Goal: Information Seeking & Learning: Find specific fact

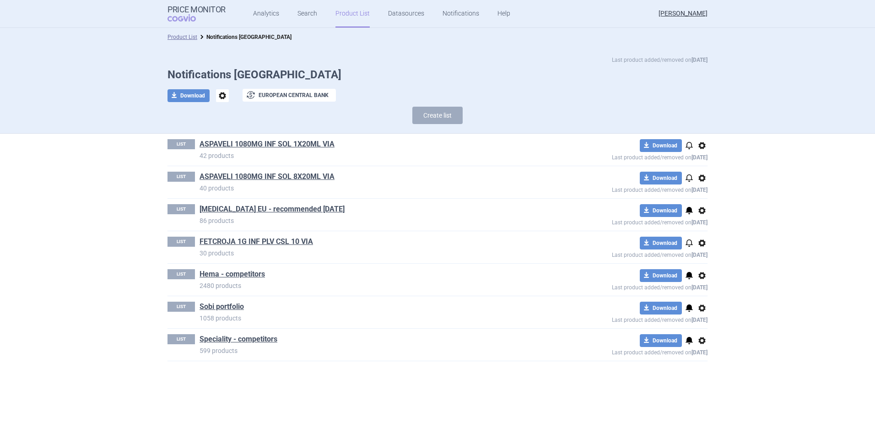
click at [344, 11] on link "Product List" at bounding box center [352, 13] width 34 height 27
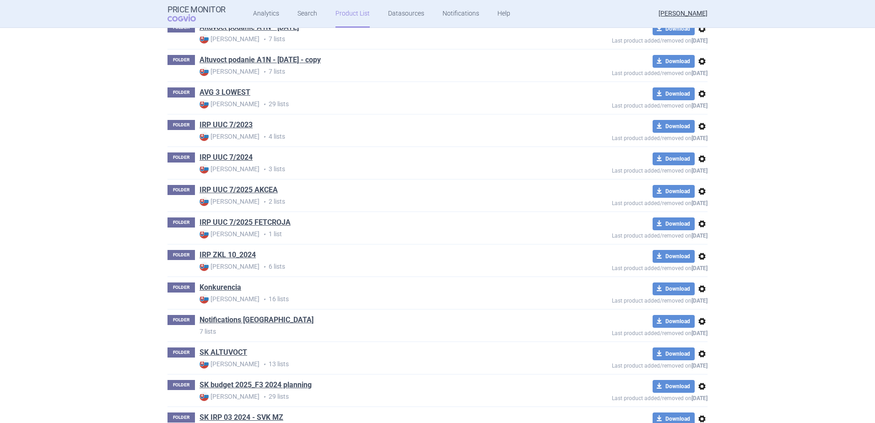
scroll to position [312, 0]
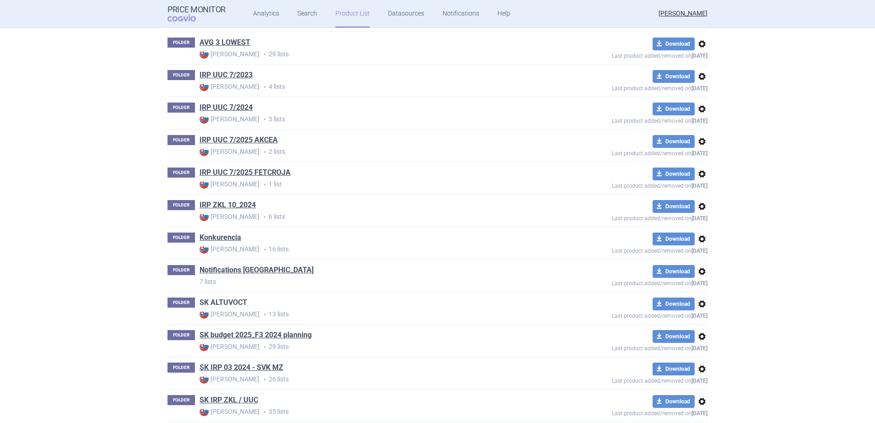
click at [221, 301] on link "SK ALTUVOCT" at bounding box center [223, 302] width 48 height 10
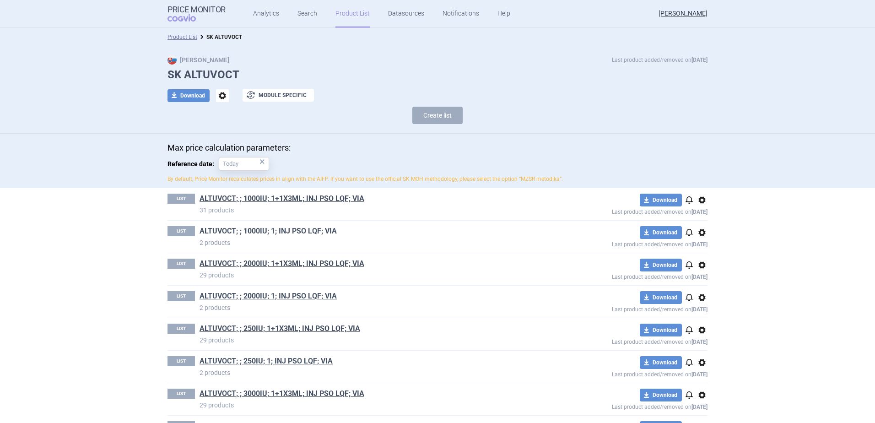
click at [226, 231] on link "ALTUVOCT; ; 1000IU; 1; INJ PSO LQF; VIA" at bounding box center [267, 231] width 137 height 10
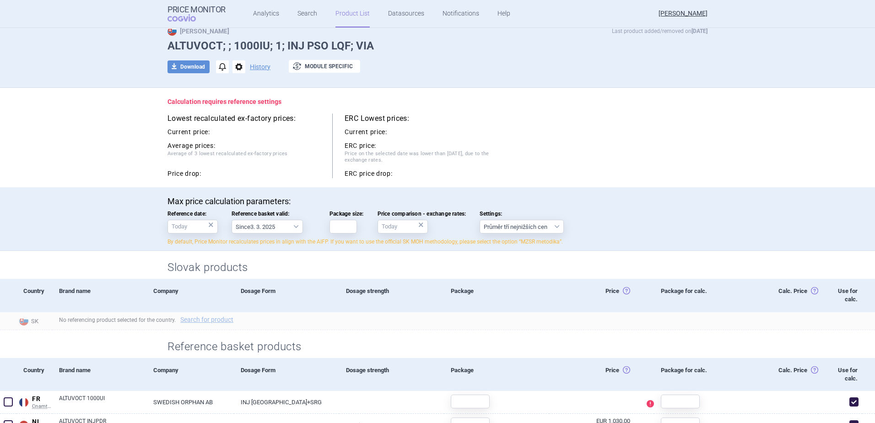
scroll to position [91, 0]
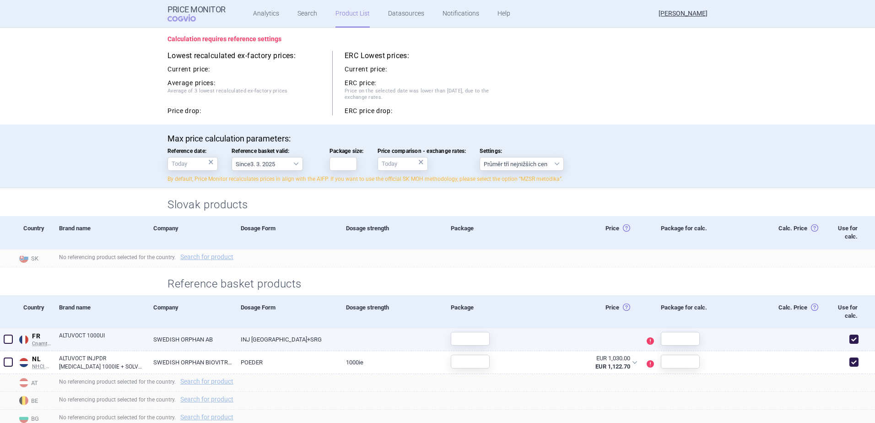
click at [93, 336] on link "ALTUVOCT 1000UI" at bounding box center [102, 339] width 87 height 16
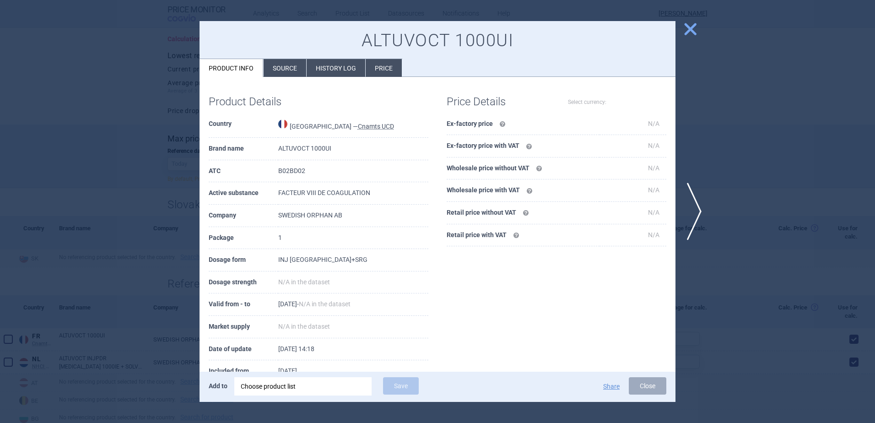
select select "EUR"
click at [337, 61] on li "History log" at bounding box center [335, 68] width 59 height 18
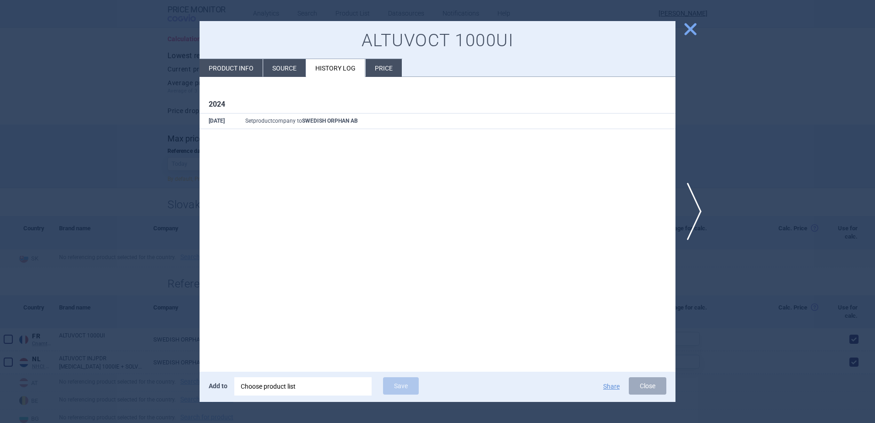
click at [290, 64] on li "Source" at bounding box center [284, 68] width 43 height 18
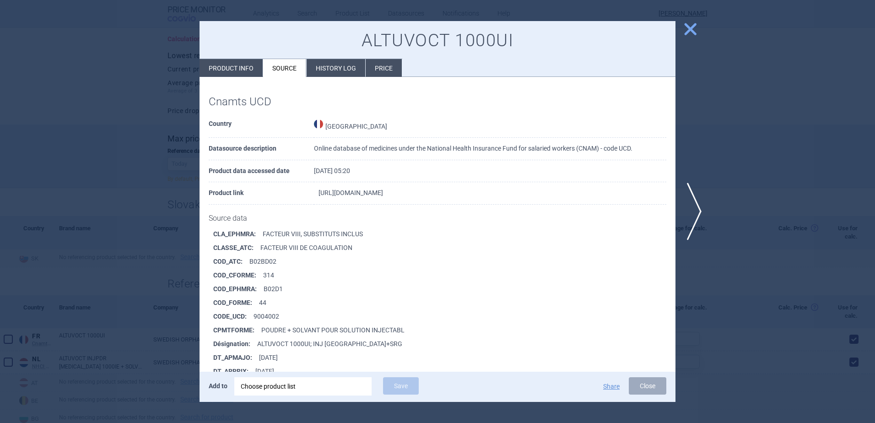
click at [369, 191] on link "[URL][DOMAIN_NAME]" at bounding box center [350, 192] width 64 height 6
